Goal: Find specific page/section: Find specific page/section

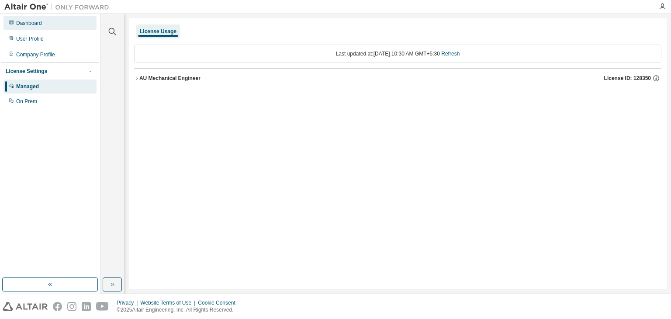
click at [56, 24] on div "Dashboard" at bounding box center [49, 23] width 93 height 14
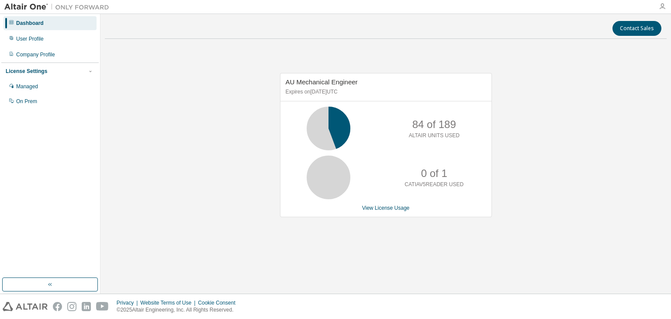
click at [663, 5] on icon "button" at bounding box center [662, 6] width 7 height 7
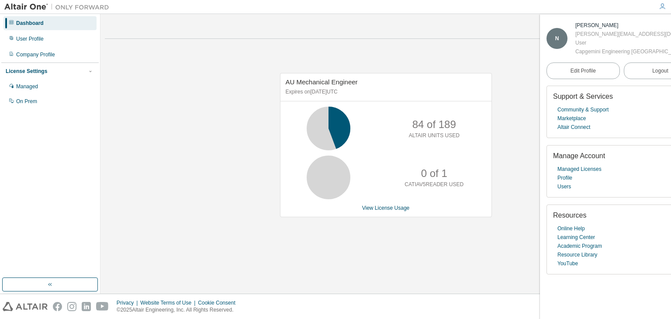
click at [506, 197] on div "AU Mechanical Engineer Expires on [DATE] UTC 84 of 189 ALTAIR UNITS USED 0 of 1…" at bounding box center [386, 150] width 562 height 208
click at [510, 203] on div "AU Mechanical Engineer Expires on [DATE] UTC 84 of 189 ALTAIR UNITS USED 0 of 1…" at bounding box center [386, 150] width 562 height 208
click at [579, 123] on link "Marketplace" at bounding box center [572, 118] width 28 height 9
